Goal: Task Accomplishment & Management: Use online tool/utility

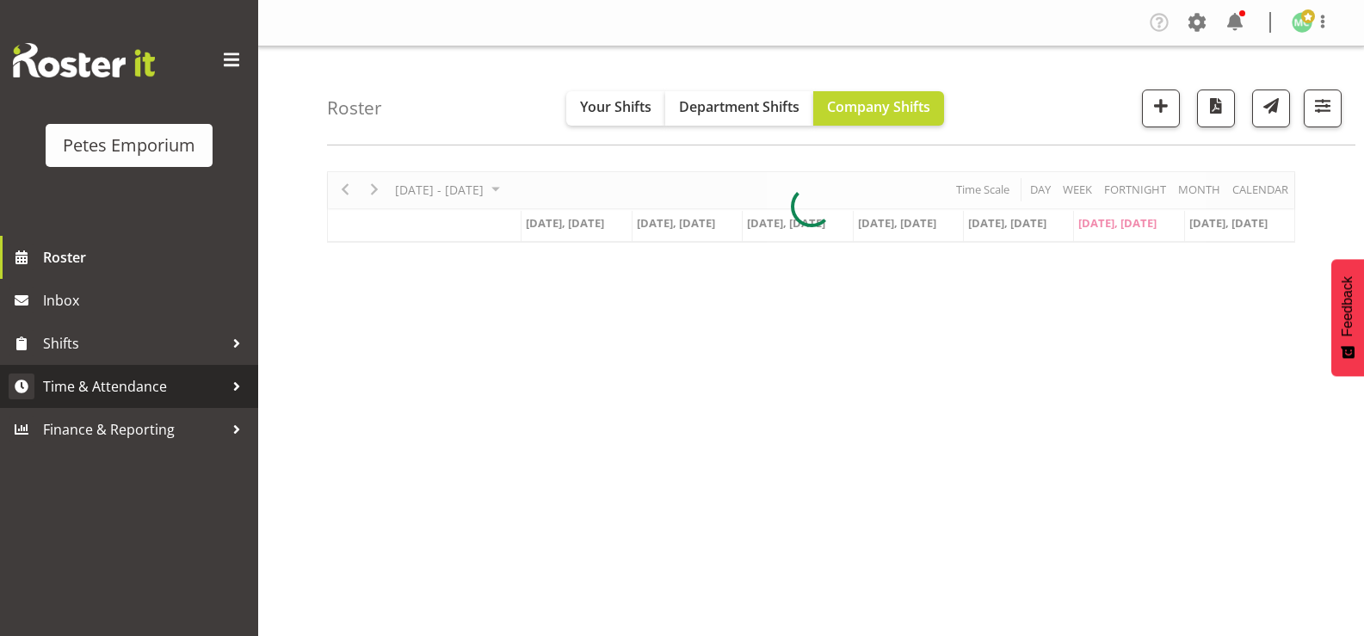
click at [143, 388] on span "Time & Attendance" at bounding box center [133, 387] width 181 height 26
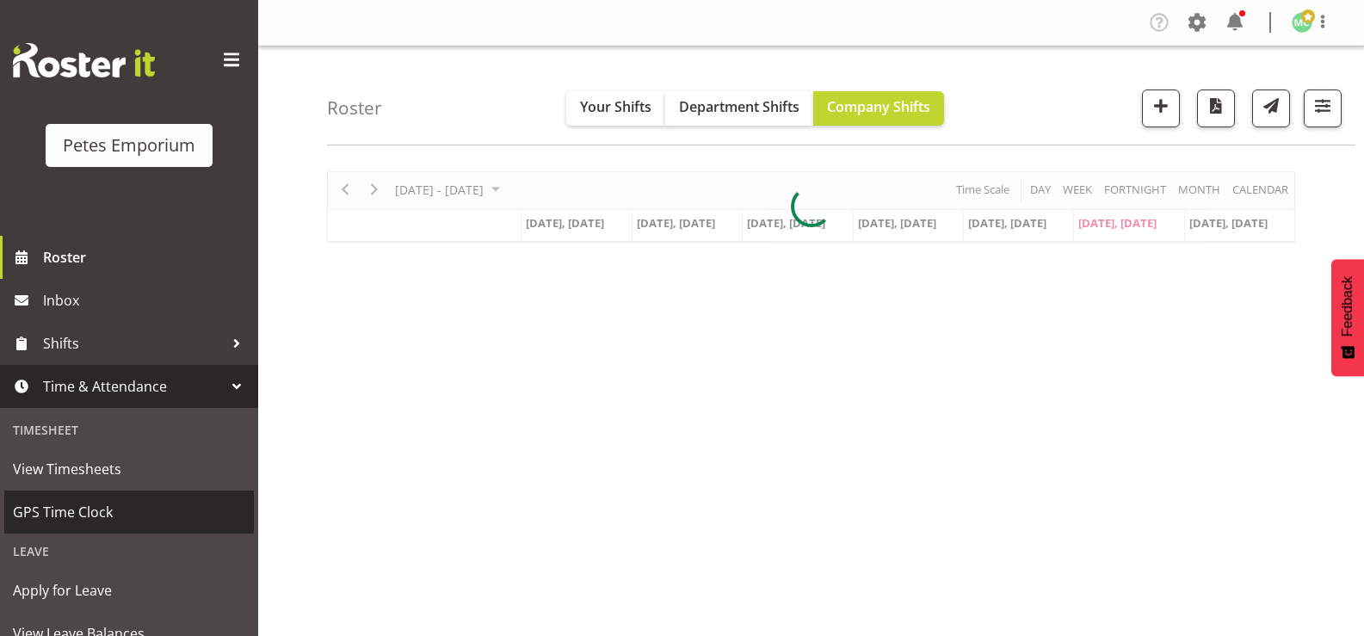
click at [123, 493] on link "GPS Time Clock" at bounding box center [129, 512] width 250 height 43
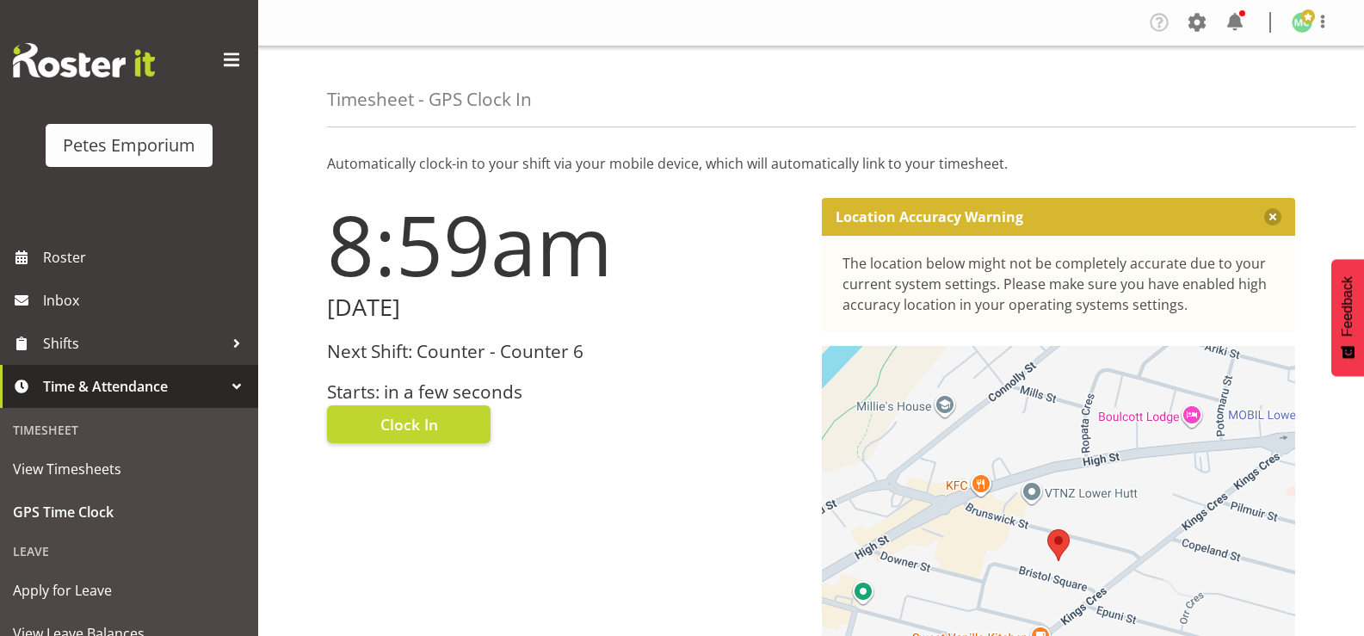
click at [440, 382] on h3 "Starts: in a few seconds" at bounding box center [564, 392] width 474 height 20
click at [434, 430] on span "Clock In" at bounding box center [409, 424] width 58 height 22
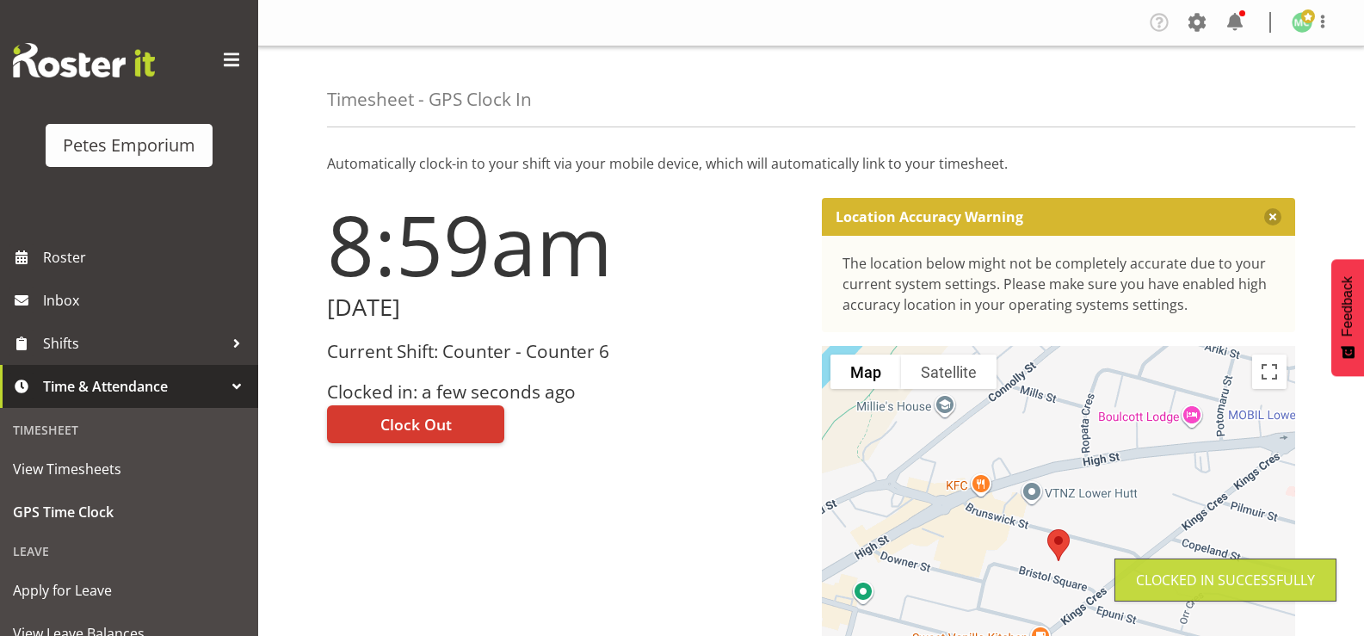
click at [1308, 19] on span at bounding box center [1309, 16] width 14 height 14
click at [1241, 94] on link "Log Out" at bounding box center [1250, 90] width 165 height 31
